Goal: Book appointment/travel/reservation

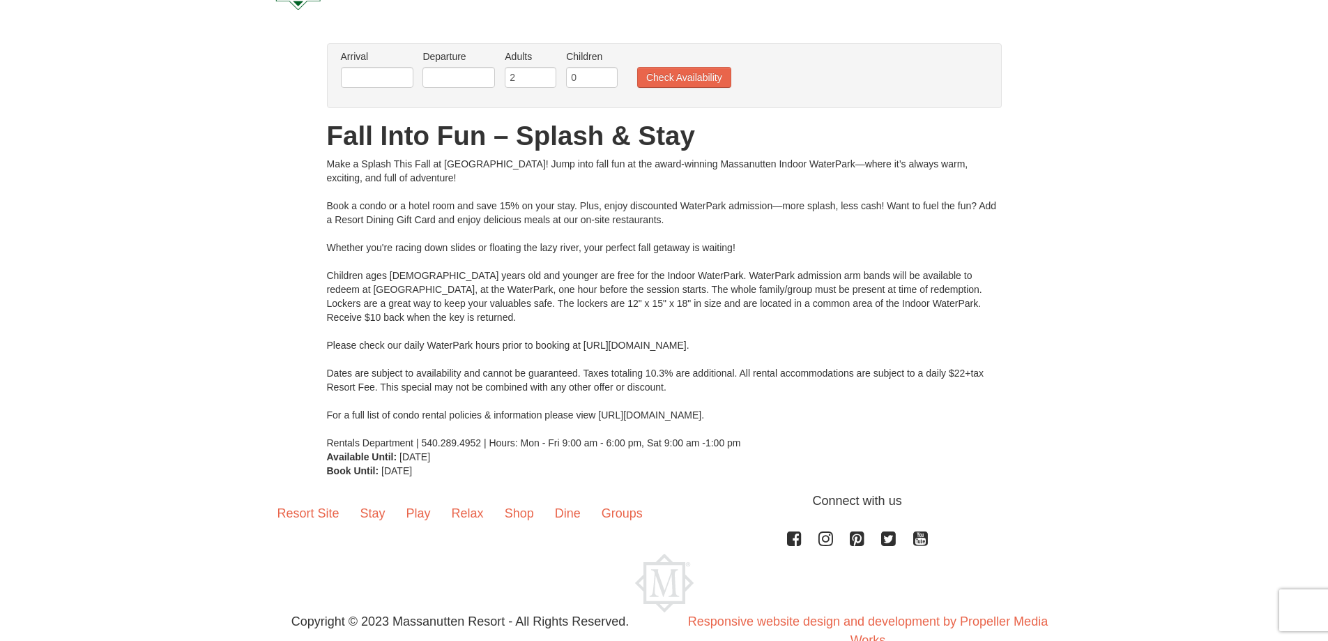
scroll to position [37, 0]
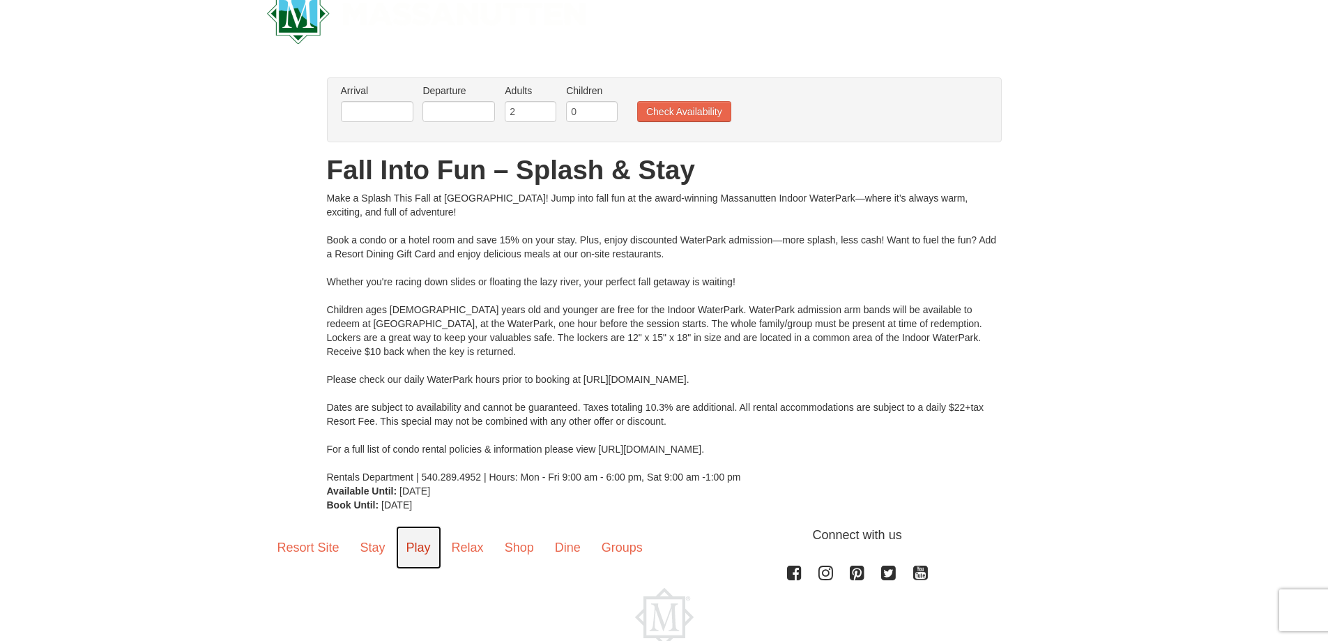
click at [424, 549] on link "Play" at bounding box center [418, 547] width 45 height 43
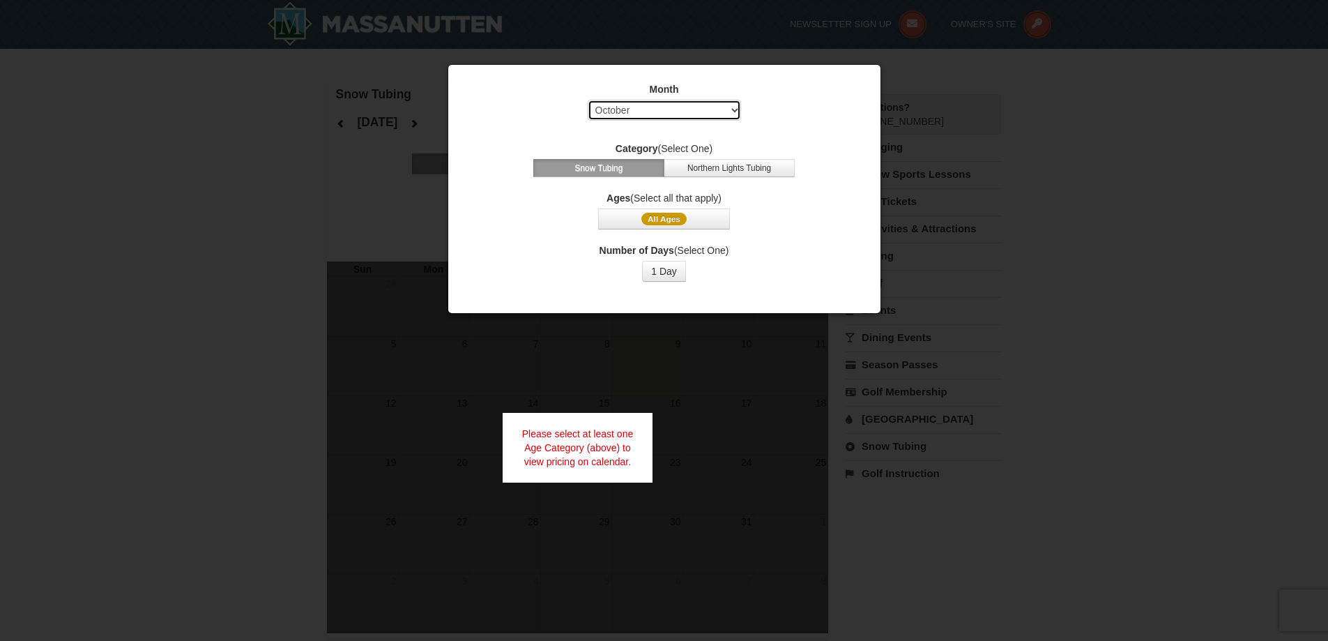
click at [735, 109] on select "Select October November December January February March April May June July Aug…" at bounding box center [664, 110] width 153 height 21
click at [588, 100] on select "Select October November December January February March April May June July Aug…" at bounding box center [664, 110] width 153 height 21
click at [726, 107] on select "Select October November December January February March April May June July Aug…" at bounding box center [664, 110] width 153 height 21
select select "12"
click at [588, 100] on select "Select October November December January February March April May June July Aug…" at bounding box center [664, 110] width 153 height 21
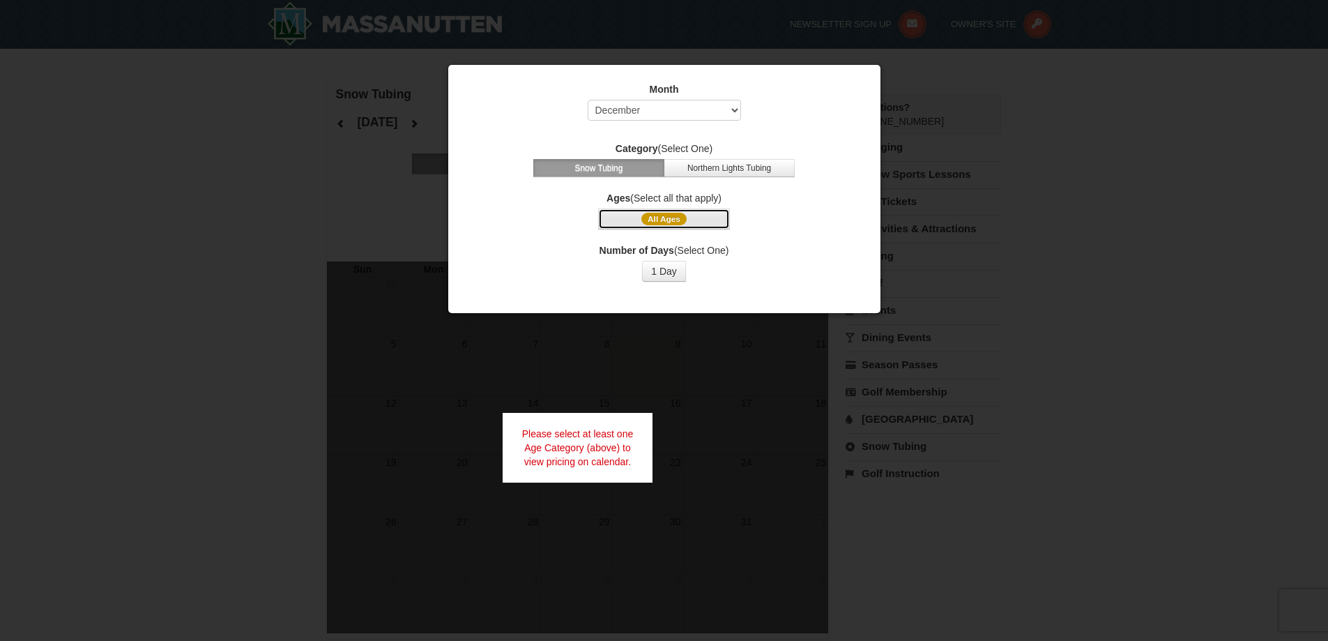
click at [675, 220] on span "All Ages" at bounding box center [663, 219] width 45 height 13
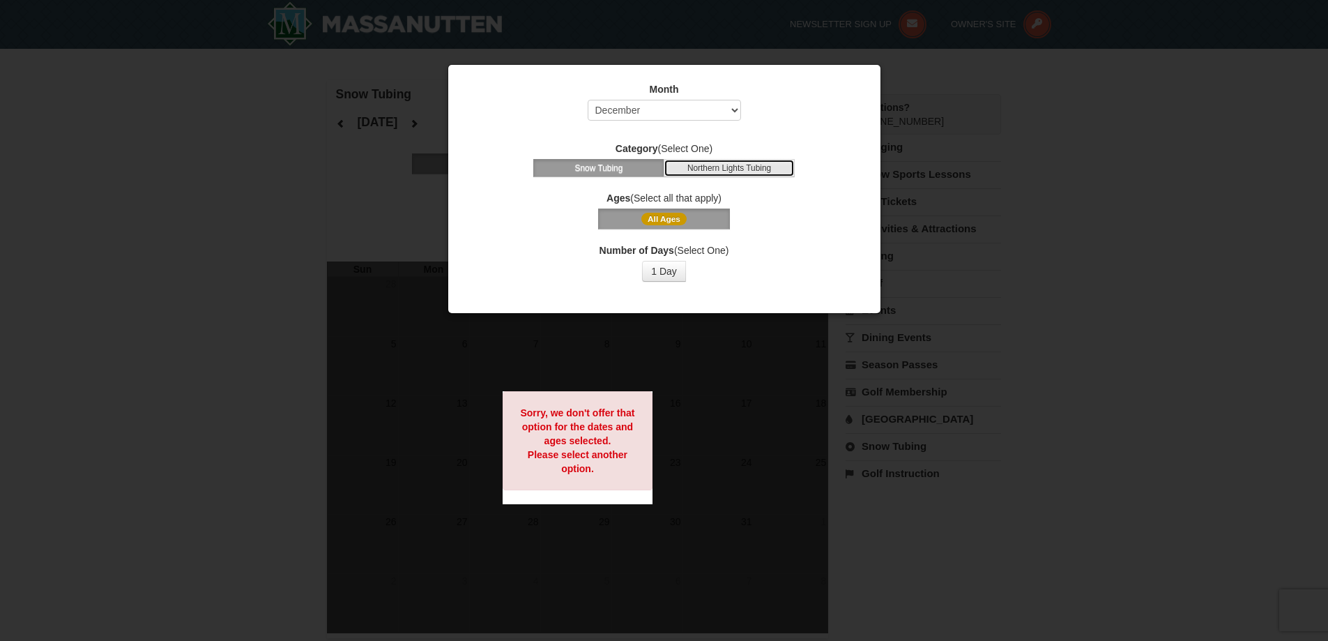
click at [738, 165] on button "Northern Lights Tubing" at bounding box center [729, 168] width 131 height 18
click at [668, 274] on button "1 Day" at bounding box center [664, 271] width 44 height 21
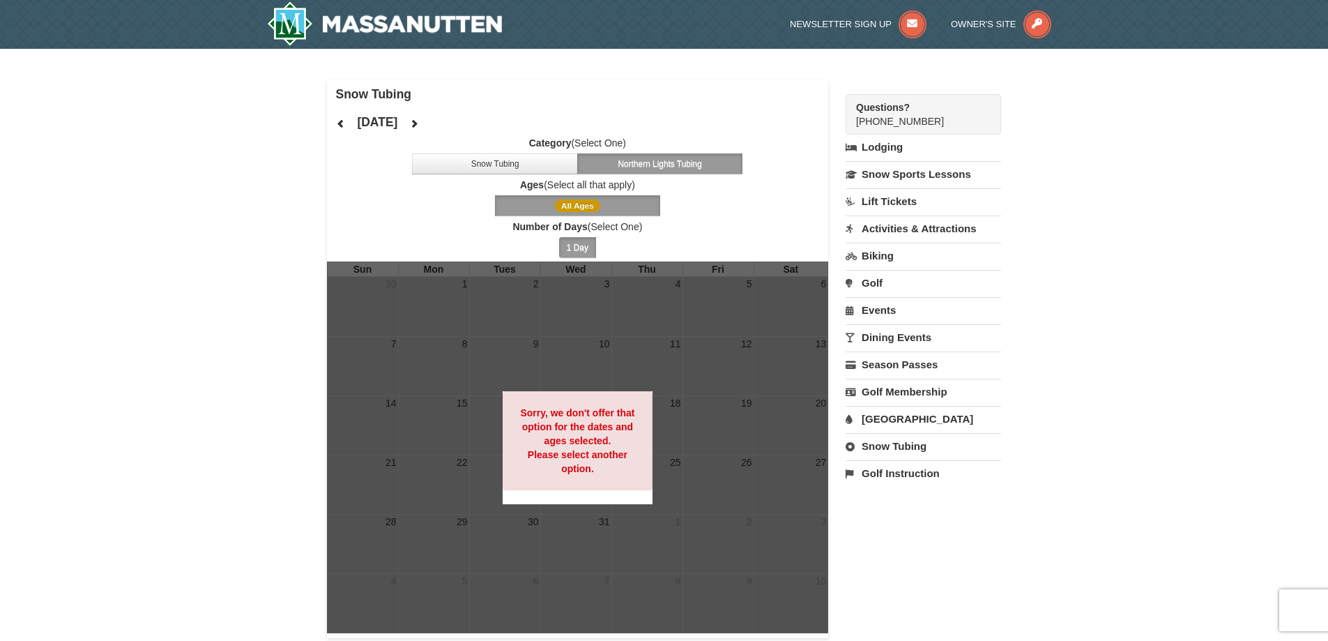
click at [576, 241] on button "1 Day" at bounding box center [577, 247] width 37 height 21
click at [419, 123] on icon at bounding box center [414, 124] width 10 height 10
click at [574, 199] on span "All Ages" at bounding box center [577, 205] width 45 height 13
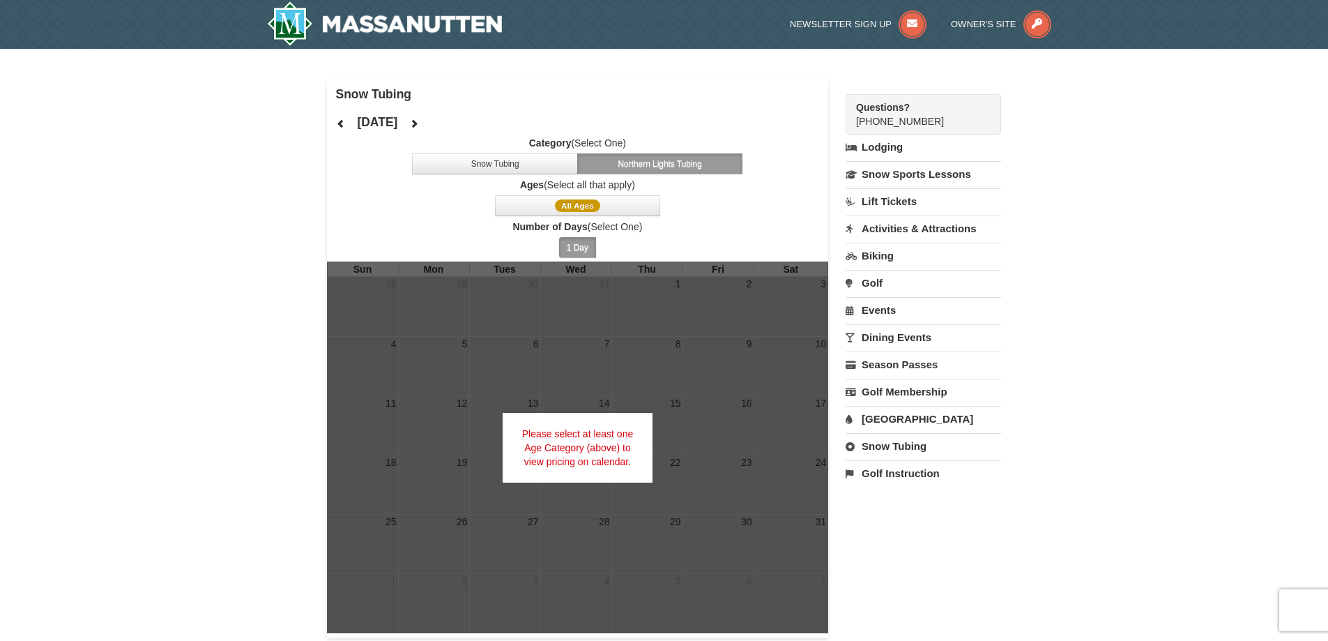
click at [577, 243] on button "1 Day" at bounding box center [577, 247] width 37 height 21
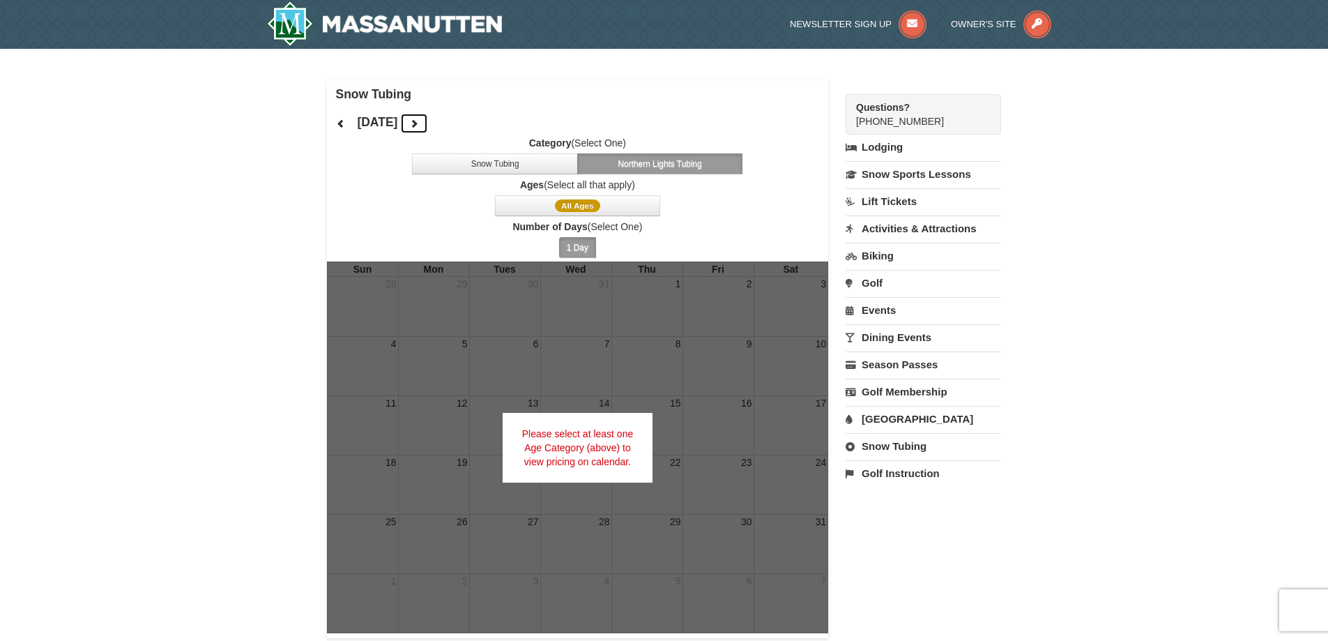
click at [428, 124] on button at bounding box center [414, 123] width 28 height 21
click at [571, 199] on button "All Ages" at bounding box center [578, 205] width 166 height 21
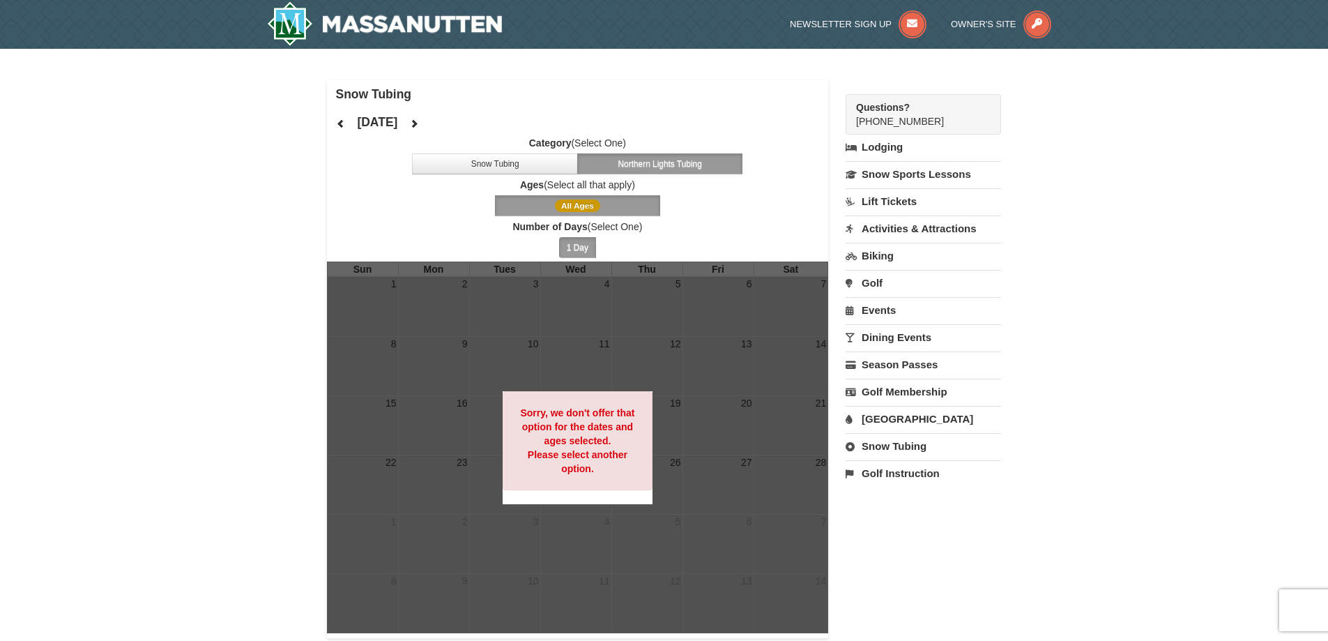
click at [572, 200] on span "All Ages" at bounding box center [577, 205] width 45 height 13
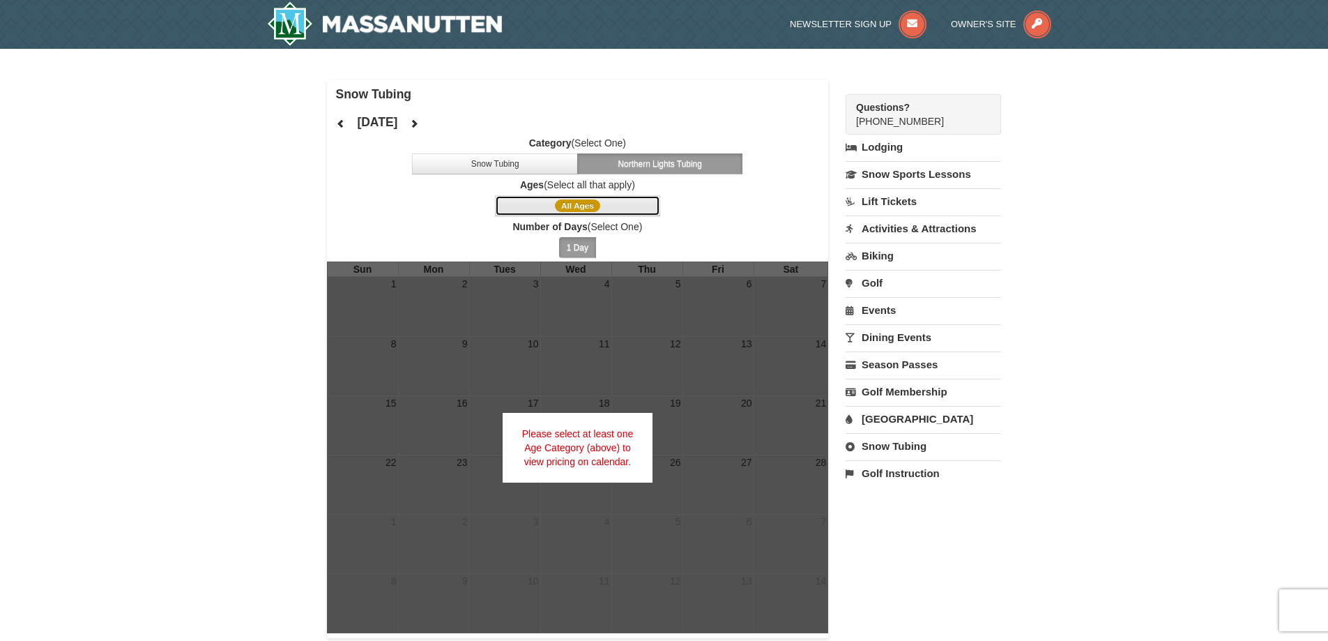
click at [572, 200] on span "All Ages" at bounding box center [577, 205] width 45 height 13
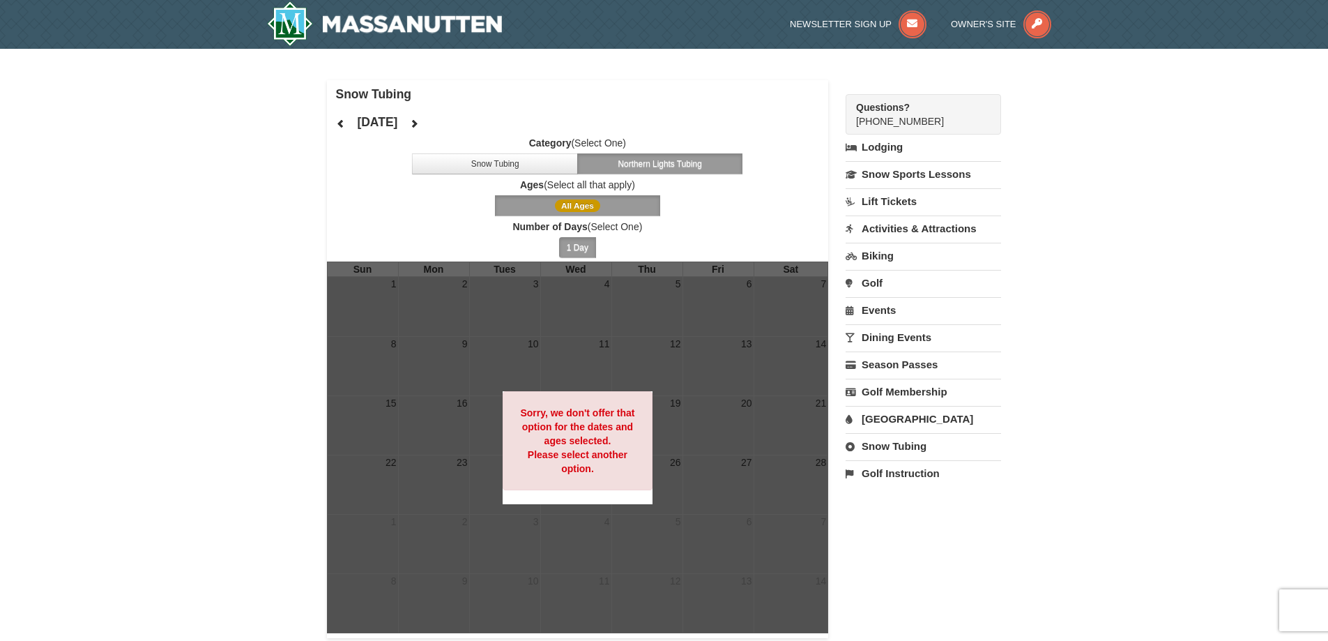
click at [611, 144] on label "Category (Select One)" at bounding box center [578, 143] width 502 height 14
click at [343, 121] on icon at bounding box center [341, 124] width 10 height 10
click at [419, 122] on icon at bounding box center [414, 124] width 10 height 10
click at [360, 24] on img at bounding box center [385, 23] width 236 height 45
